Goal: Information Seeking & Learning: Learn about a topic

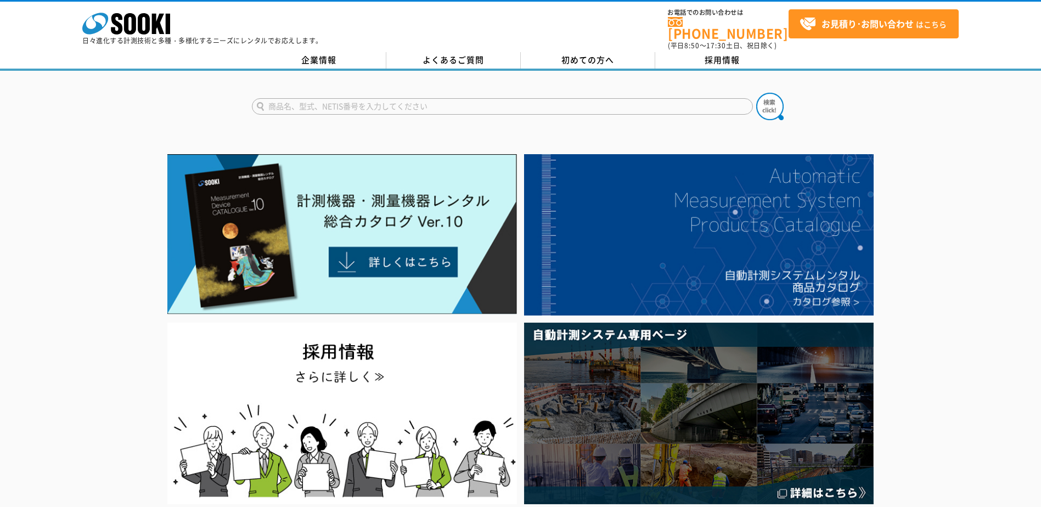
click at [400, 103] on input "text" at bounding box center [502, 106] width 501 height 16
type input "Ｈｉｇｈ"
click at [756, 93] on button at bounding box center [769, 106] width 27 height 27
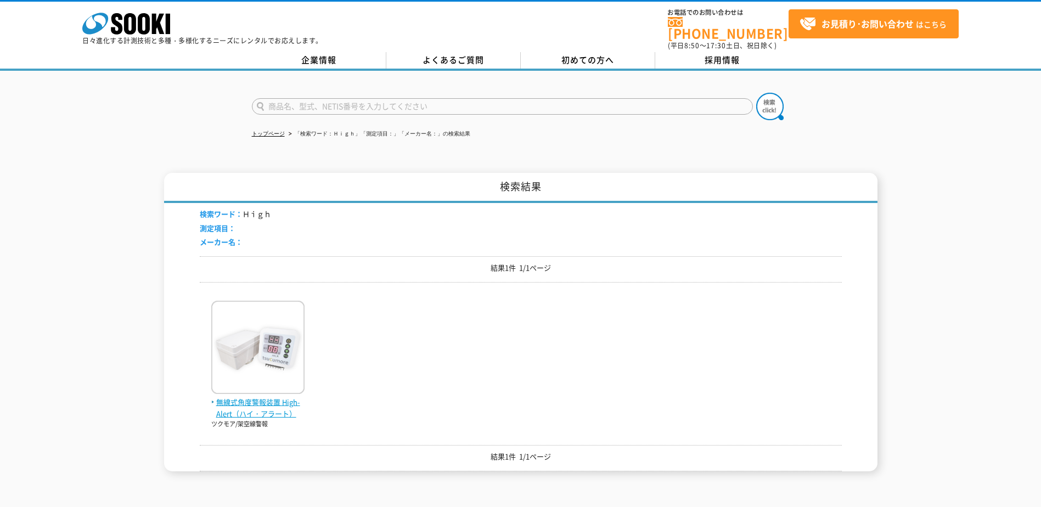
click at [249, 403] on span "無線式角度警報装置 High-Alert（ハイ・アラート）" at bounding box center [257, 408] width 93 height 23
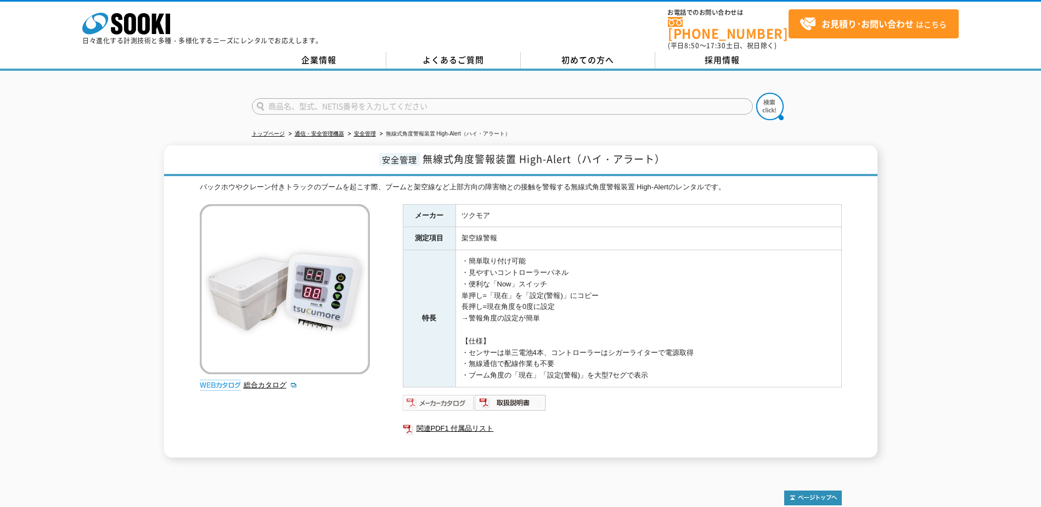
click at [441, 394] on img at bounding box center [439, 403] width 72 height 18
drag, startPoint x: 424, startPoint y: 152, endPoint x: 576, endPoint y: 156, distance: 152.1
click at [576, 156] on span "無線式角度警報装置 High-Alert（ハイ・アラート）" at bounding box center [544, 158] width 243 height 15
copy span "無線式角度警報装置 High-Alert"
